Goal: Information Seeking & Learning: Understand process/instructions

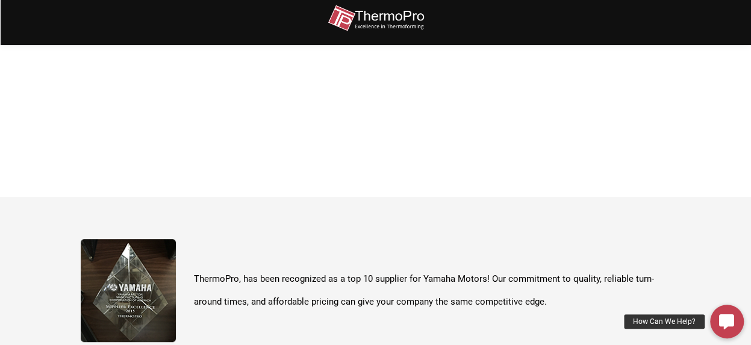
scroll to position [427, 0]
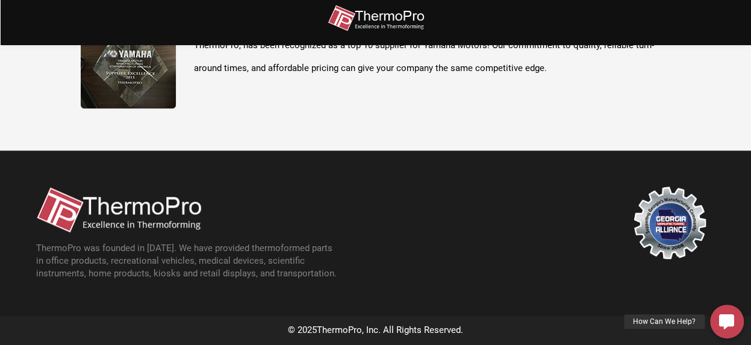
click at [466, 119] on section "ThermoPro, has been recognized as a top 10 supplier for Yamaha Motors! Our comm…" at bounding box center [375, 56] width 751 height 187
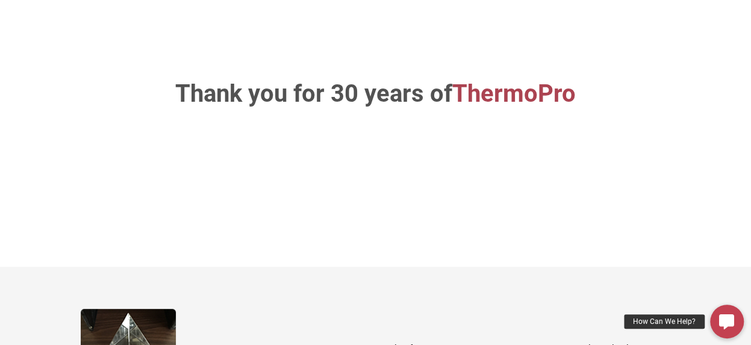
scroll to position [0, 0]
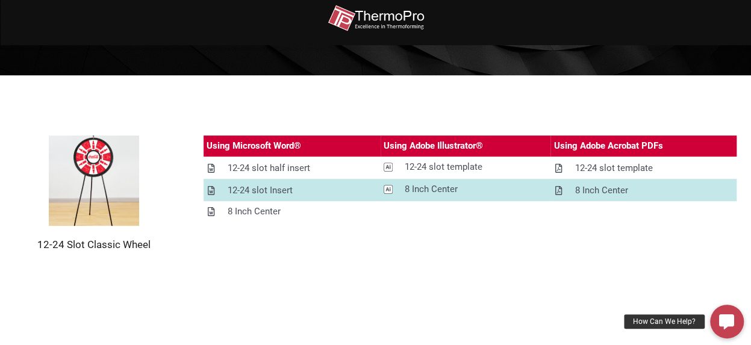
scroll to position [181, 0]
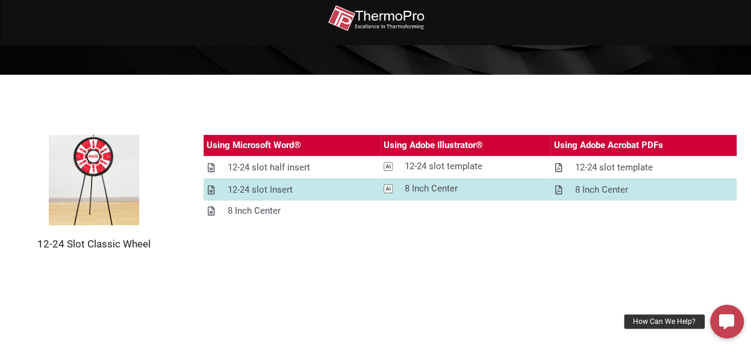
click at [76, 186] on img at bounding box center [94, 180] width 90 height 90
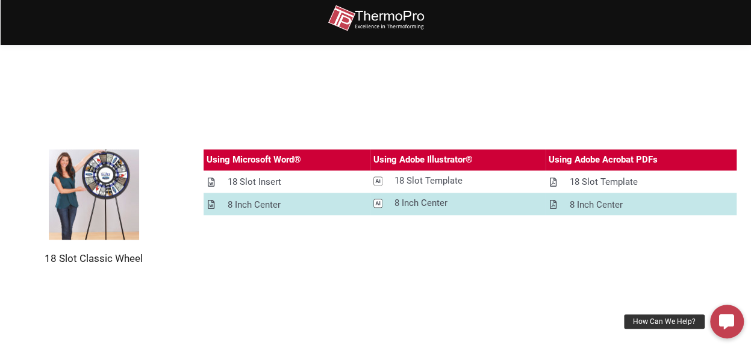
scroll to position [674, 0]
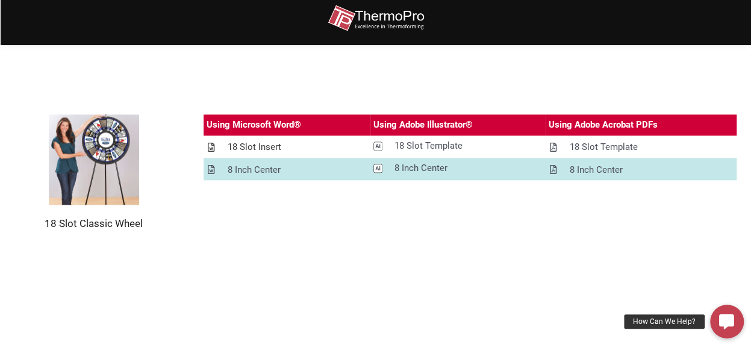
click at [210, 149] on icon at bounding box center [211, 147] width 7 height 9
click at [211, 169] on icon at bounding box center [211, 169] width 7 height 9
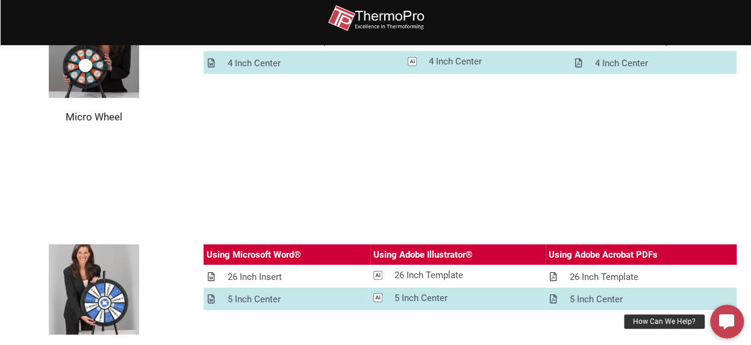
scroll to position [1689, 0]
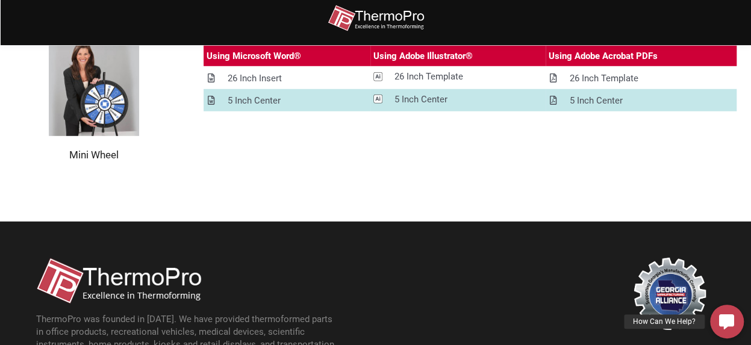
click at [371, 245] on section "ThermoPro was founded in [DATE]. We have provided thermoformed parts in office …" at bounding box center [375, 305] width 751 height 166
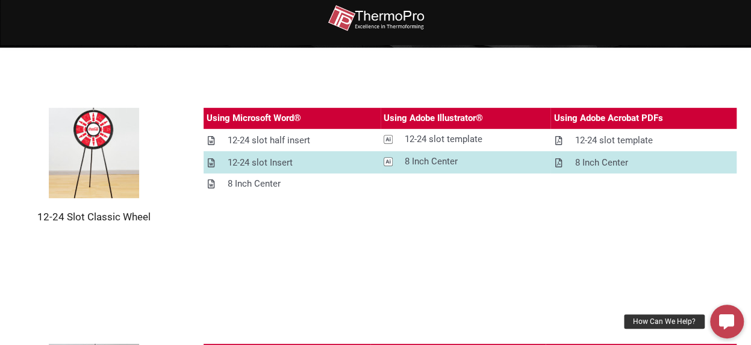
scroll to position [208, 0]
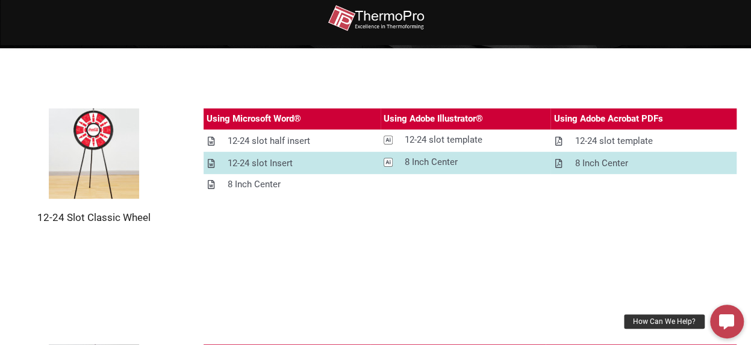
click at [96, 127] on img at bounding box center [94, 153] width 90 height 90
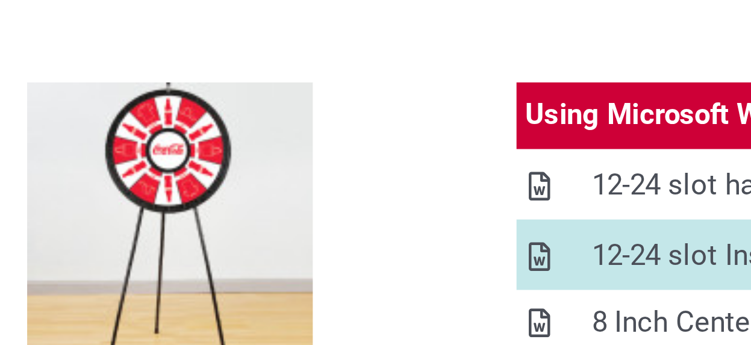
click at [71, 124] on img at bounding box center [94, 153] width 90 height 90
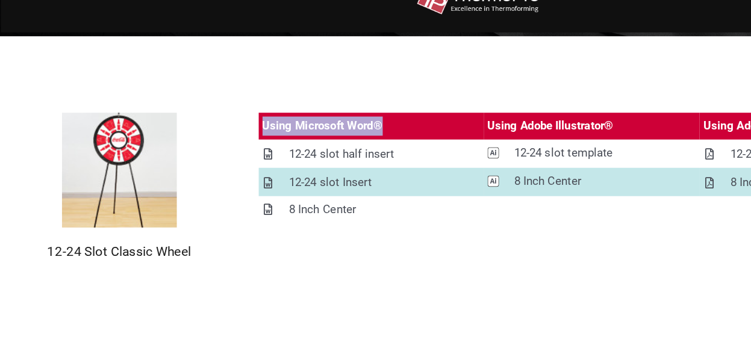
drag, startPoint x: 207, startPoint y: 118, endPoint x: 303, endPoint y: 119, distance: 96.4
click at [301, 119] on div "Using Microsoft Word®" at bounding box center [254, 118] width 95 height 15
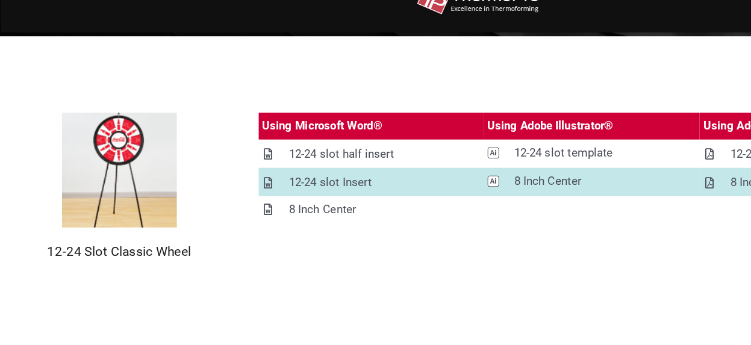
click at [291, 216] on div "Using Microsoft Word® Using Adobe Illustrator® Using Adobe Acrobat PDFs 12-24 s…" at bounding box center [471, 166] width 534 height 116
